Goal: Information Seeking & Learning: Understand process/instructions

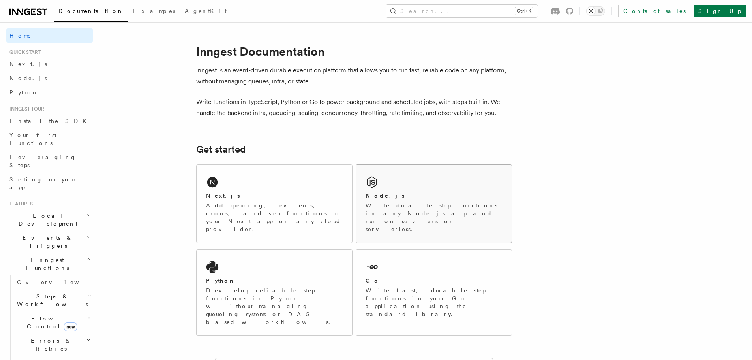
click at [376, 180] on icon at bounding box center [372, 182] width 10 height 11
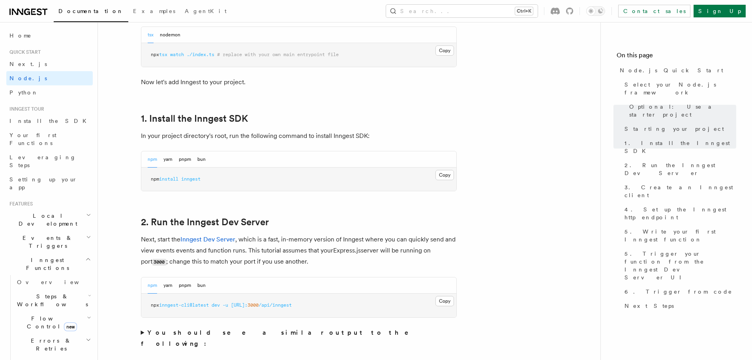
scroll to position [434, 0]
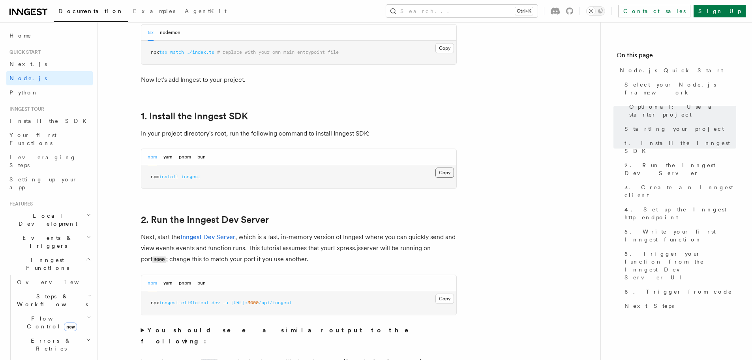
click at [450, 172] on button "Copy Copied" at bounding box center [445, 172] width 19 height 10
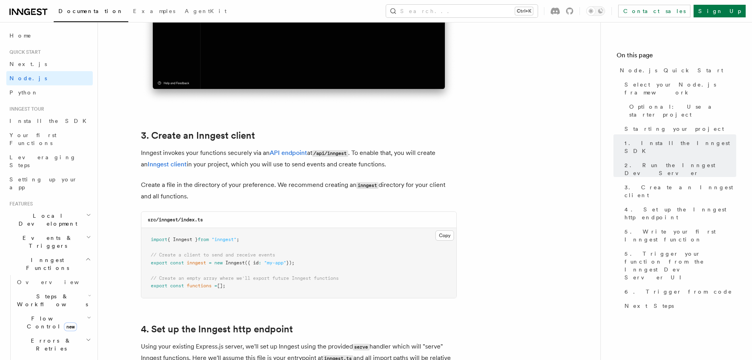
scroll to position [987, 0]
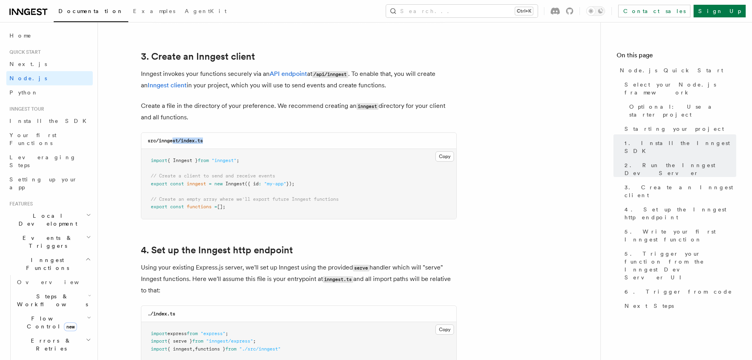
drag, startPoint x: 209, startPoint y: 141, endPoint x: 173, endPoint y: 140, distance: 36.4
click at [173, 140] on div "src/inngest/index.ts" at bounding box center [298, 141] width 315 height 16
click at [237, 158] on span ""inngest"" at bounding box center [224, 161] width 25 height 6
click at [454, 156] on button "Copy Copied" at bounding box center [445, 156] width 19 height 10
drag, startPoint x: 286, startPoint y: 183, endPoint x: 269, endPoint y: 184, distance: 17.4
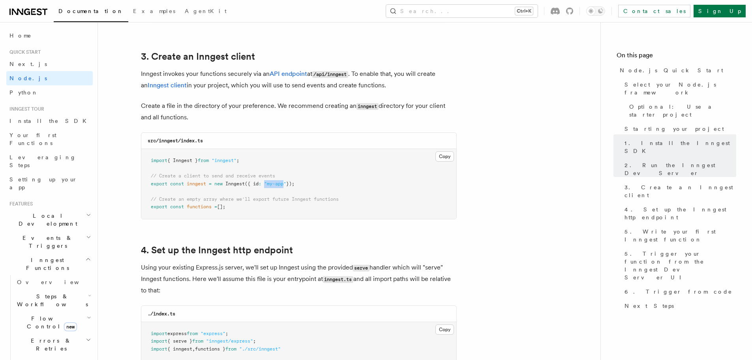
click at [269, 184] on span ""my-app"" at bounding box center [275, 184] width 22 height 6
drag, startPoint x: 269, startPoint y: 192, endPoint x: 283, endPoint y: 171, distance: 24.7
click at [269, 192] on pre "import { Inngest } from "inngest" ; // Create a client to send and receive even…" at bounding box center [298, 184] width 315 height 70
click at [302, 179] on pre "import { Inngest } from "inngest" ; // Create a client to send and receive even…" at bounding box center [298, 184] width 315 height 70
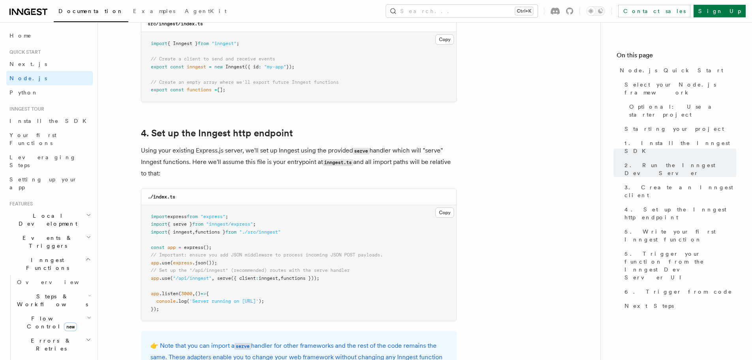
scroll to position [1106, 0]
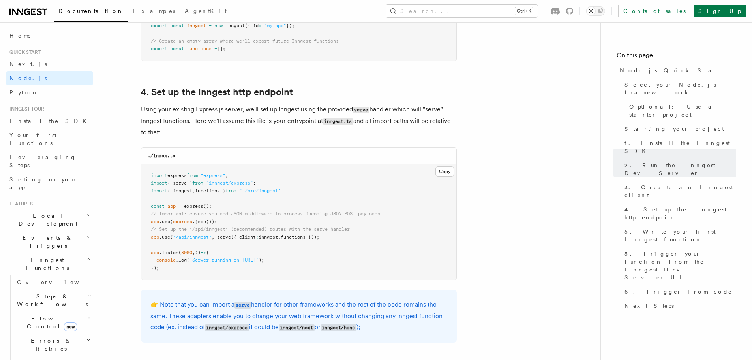
drag, startPoint x: 332, startPoint y: 235, endPoint x: 150, endPoint y: 237, distance: 181.7
click at [150, 237] on pre "import express from "express" ; import { serve } from "inngest/express" ; impor…" at bounding box center [298, 222] width 315 height 116
copy span "app .use ( "/api/inngest" , serve ({ client : inngest , functions }));"
click at [220, 184] on span ""inngest/express"" at bounding box center [229, 183] width 47 height 6
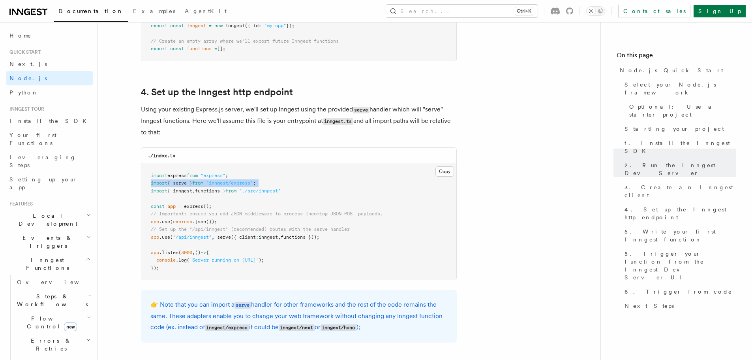
click at [220, 184] on span ""inngest/express"" at bounding box center [229, 183] width 47 height 6
copy code "import { serve } from "inngest/express" ;"
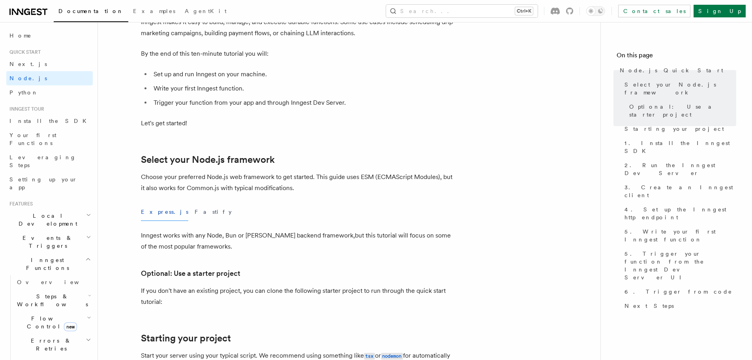
scroll to position [0, 0]
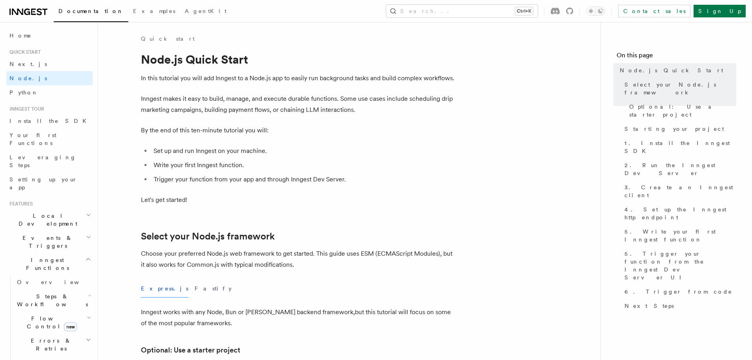
click at [660, 7] on div "Contact sales Sign Up" at bounding box center [645, 11] width 202 height 13
click at [595, 13] on icon "Toggle dark mode" at bounding box center [591, 11] width 8 height 8
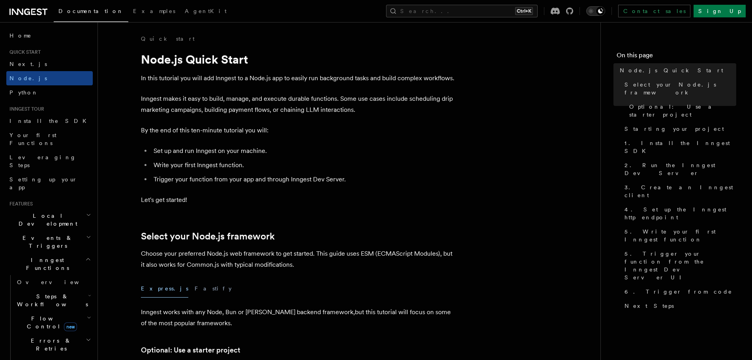
click at [595, 11] on icon "Toggle dark mode" at bounding box center [591, 11] width 8 height 8
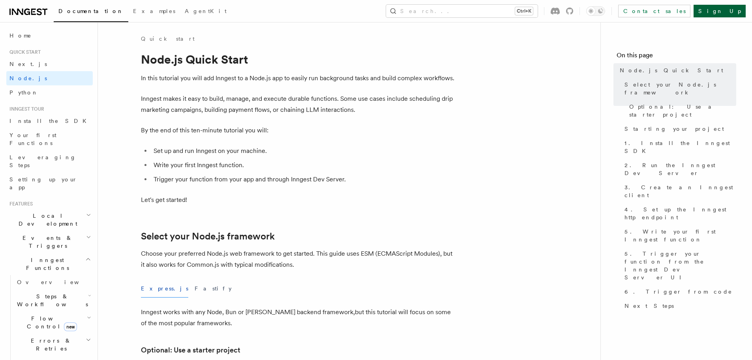
click at [730, 11] on link "Sign Up" at bounding box center [720, 11] width 52 height 13
